Goal: Find specific page/section: Find specific page/section

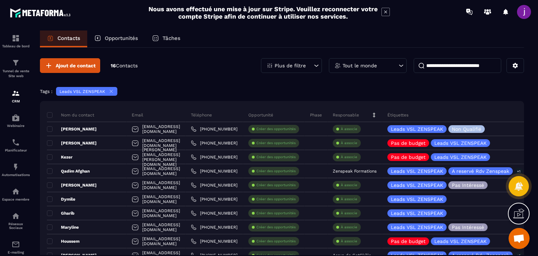
scroll to position [143, 0]
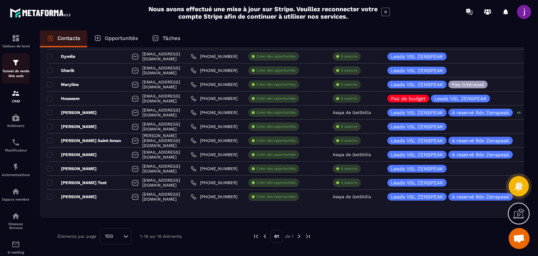
click at [14, 73] on p "Tunnel de vente Site web" at bounding box center [16, 74] width 28 height 10
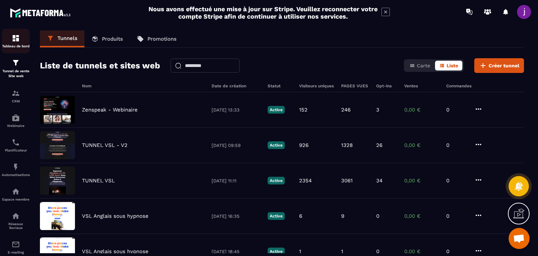
click at [16, 38] on img at bounding box center [16, 38] width 8 height 8
click at [18, 96] on img at bounding box center [16, 93] width 8 height 8
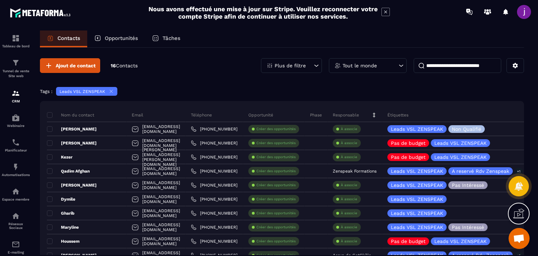
click at [123, 37] on p "Opportunités" at bounding box center [121, 38] width 33 height 6
click at [118, 35] on div "Opportunités" at bounding box center [116, 38] width 58 height 17
click at [116, 37] on p "Opportunités" at bounding box center [121, 38] width 33 height 6
click at [115, 34] on div "Opportunités" at bounding box center [116, 38] width 58 height 17
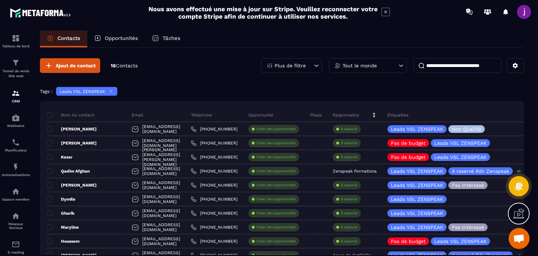
drag, startPoint x: 116, startPoint y: 37, endPoint x: 132, endPoint y: 35, distance: 16.5
click at [116, 36] on p "Opportunités" at bounding box center [121, 38] width 33 height 6
click at [180, 36] on p "Tâches" at bounding box center [172, 38] width 18 height 6
